Goal: Information Seeking & Learning: Learn about a topic

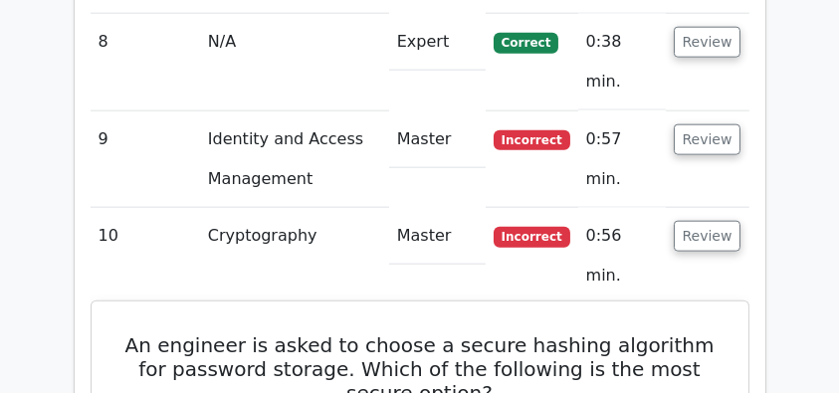
scroll to position [2455, 0]
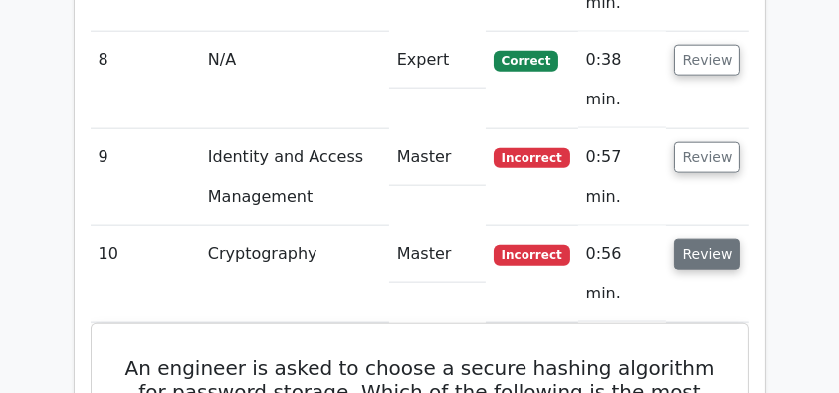
click at [706, 239] on button "Review" at bounding box center [708, 254] width 68 height 31
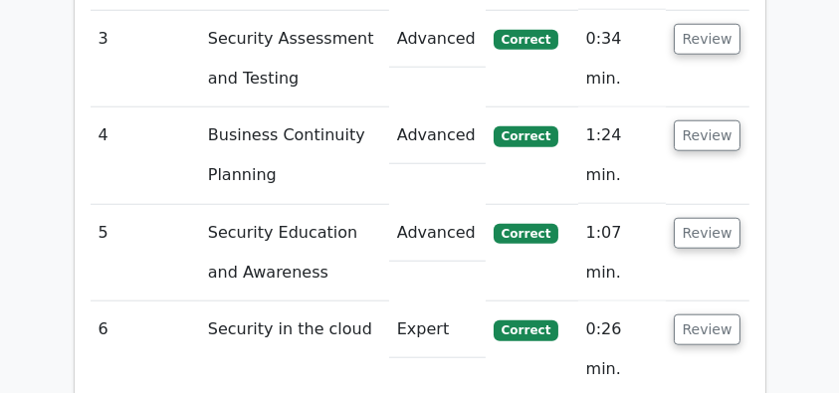
scroll to position [1792, 0]
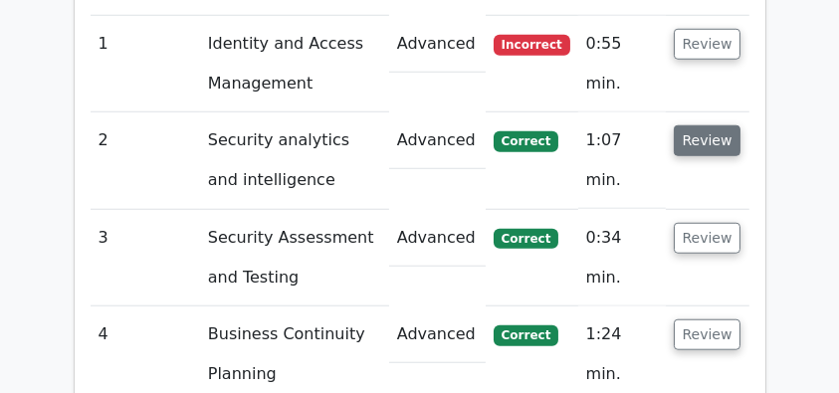
click at [705, 125] on button "Review" at bounding box center [708, 140] width 68 height 31
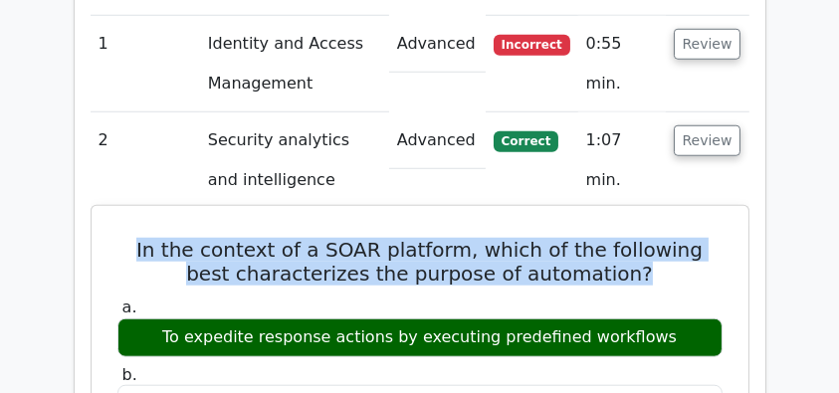
drag, startPoint x: 100, startPoint y: 209, endPoint x: 726, endPoint y: 217, distance: 626.2
click at [683, 238] on h5 "In the context of a SOAR platform, which of the following best characterizes th…" at bounding box center [419, 262] width 609 height 48
drag, startPoint x: 659, startPoint y: 230, endPoint x: 117, endPoint y: 207, distance: 542.0
click at [117, 238] on h5 "In the context of a SOAR platform, which of the following best characterizes th…" at bounding box center [419, 262] width 609 height 48
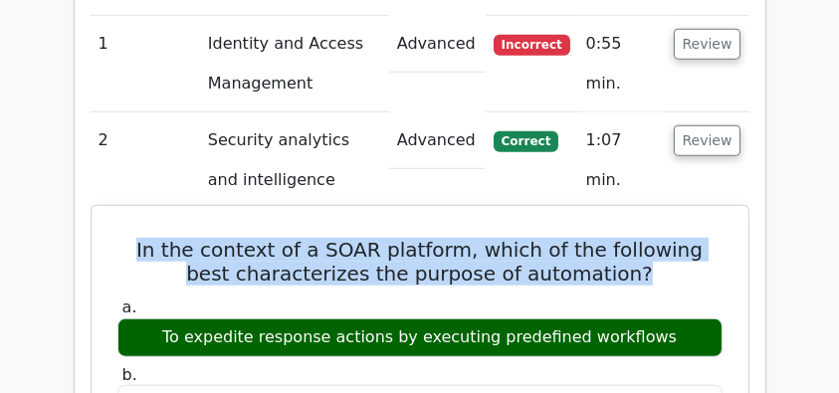
click at [117, 238] on h5 "In the context of a SOAR platform, which of the following best characterizes th…" at bounding box center [419, 262] width 609 height 48
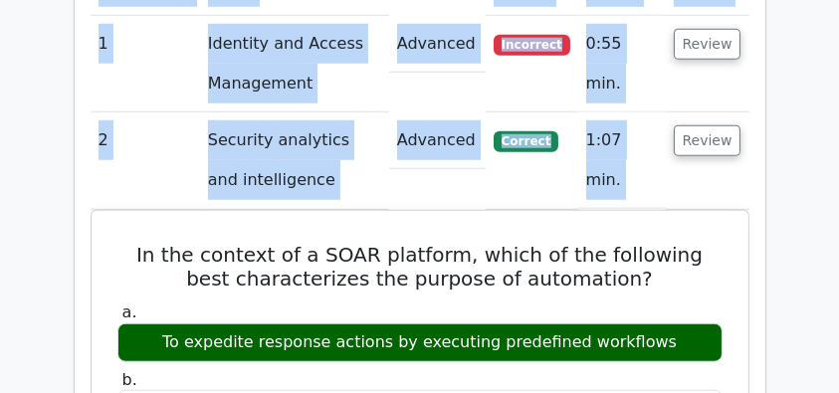
scroll to position [0, 12]
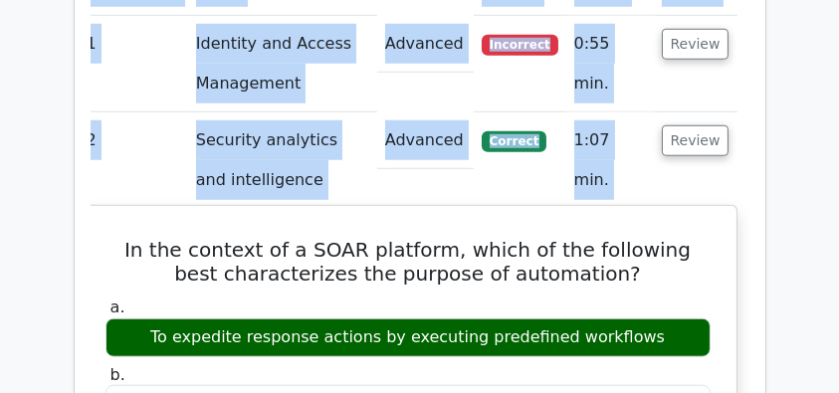
drag, startPoint x: 112, startPoint y: 205, endPoint x: 710, endPoint y: 270, distance: 600.8
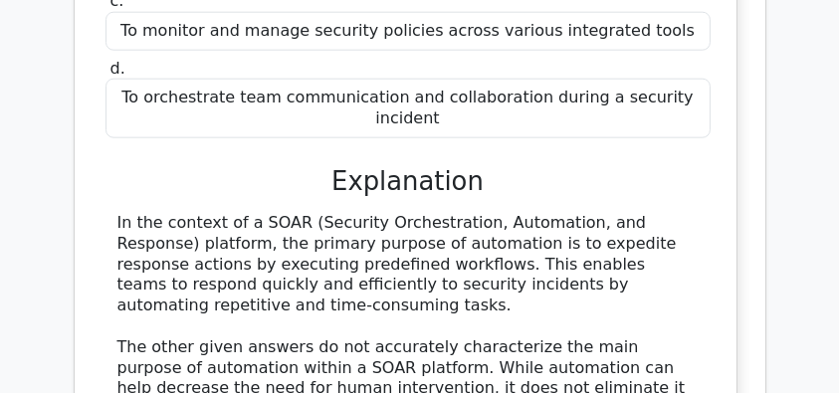
scroll to position [2256, 0]
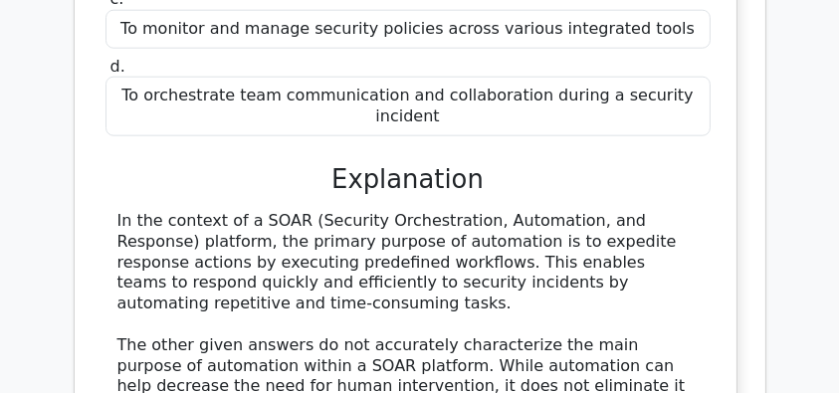
copy div "In the context of a SOAR platform, which of the following best characterizes th…"
